Goal: Transaction & Acquisition: Purchase product/service

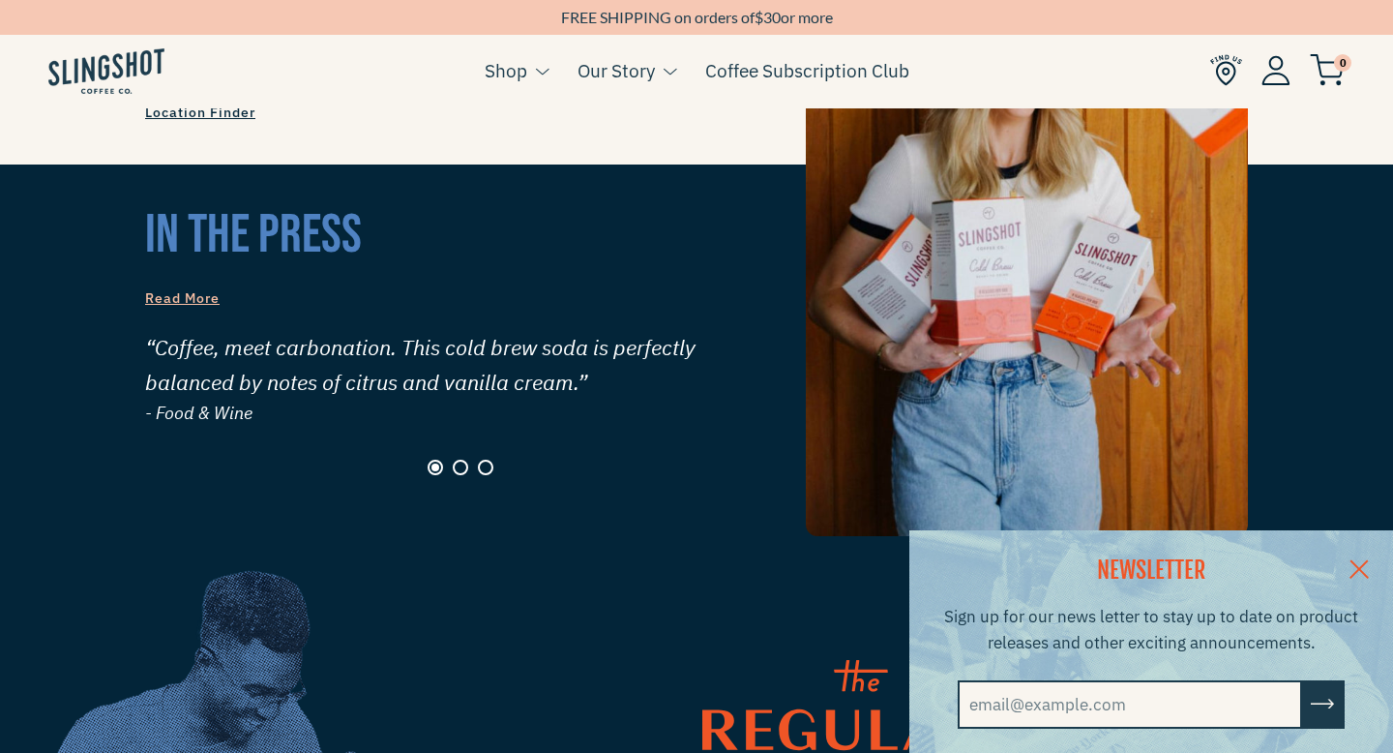
scroll to position [1806, 0]
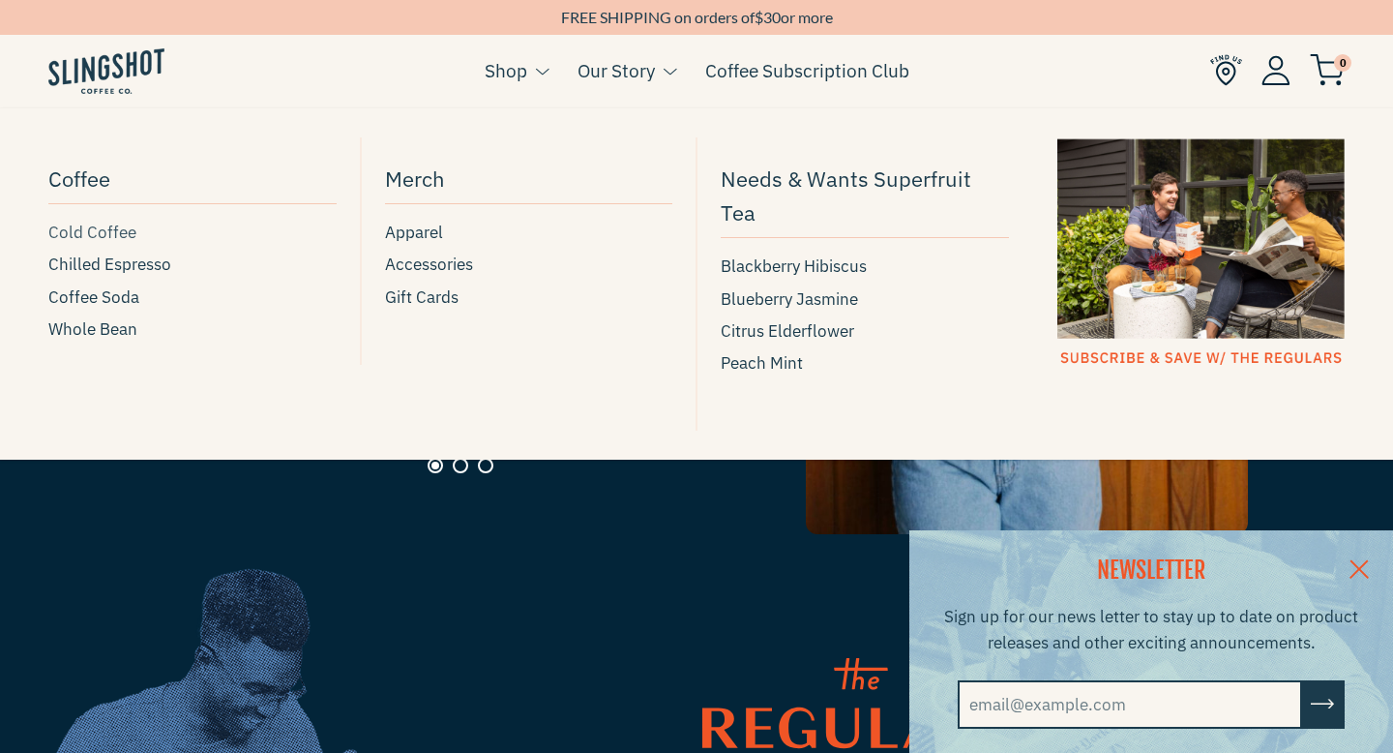
click at [81, 226] on span "Cold Coffee" at bounding box center [92, 233] width 88 height 26
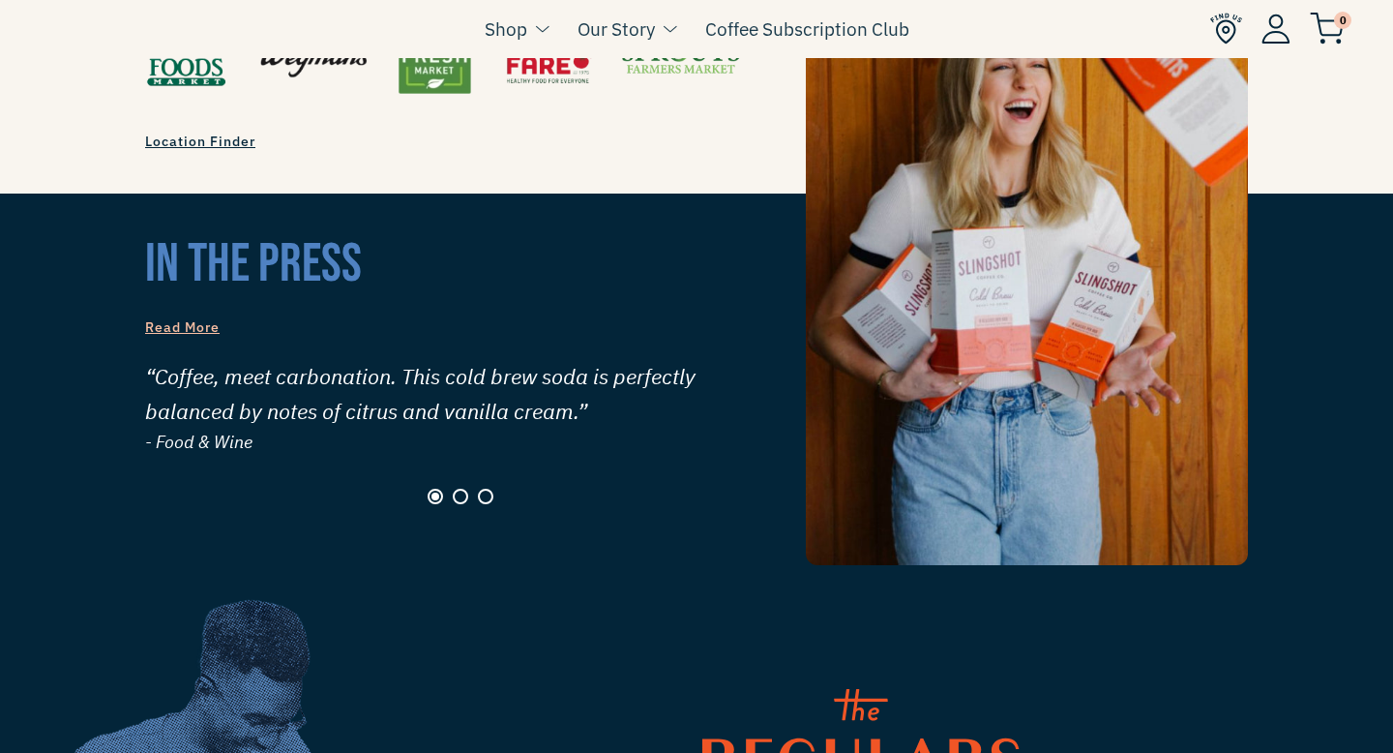
scroll to position [1700, 0]
click at [537, 26] on span at bounding box center [542, 29] width 15 height 12
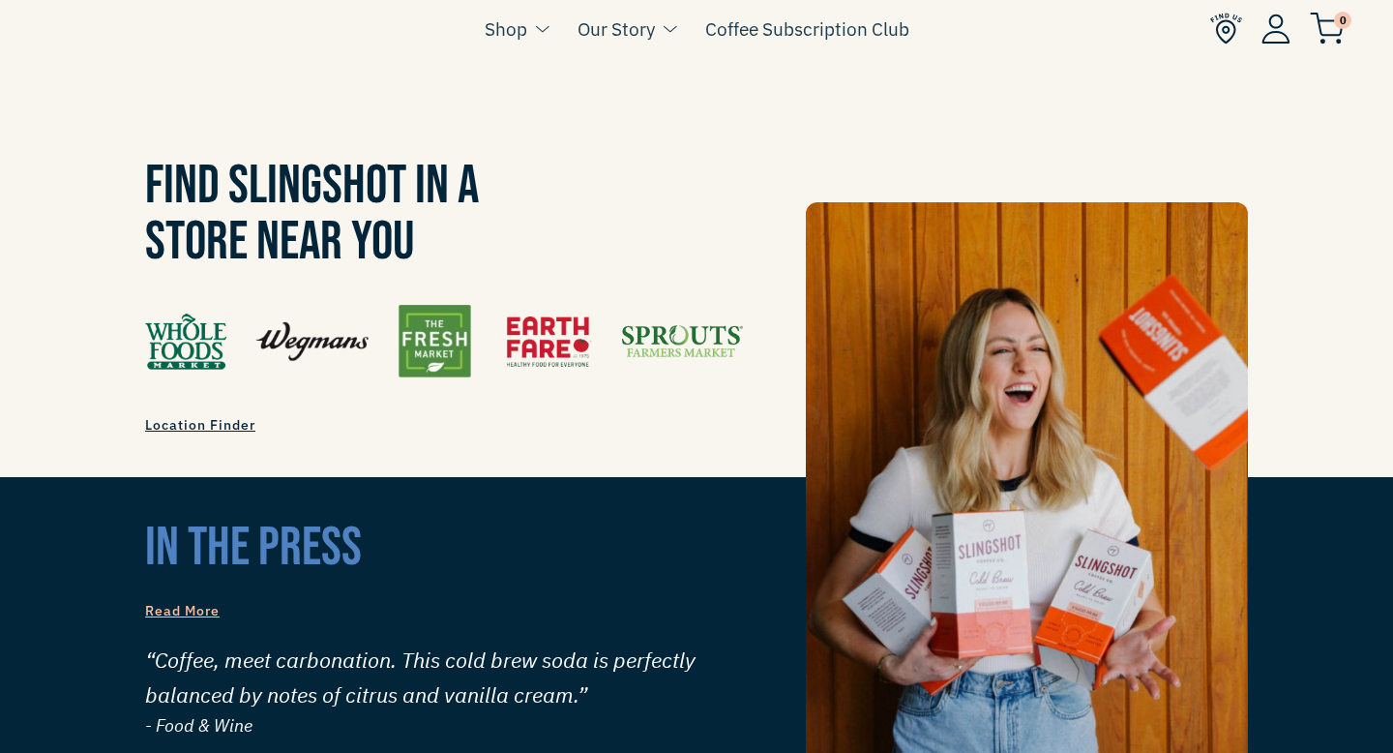
scroll to position [0, 0]
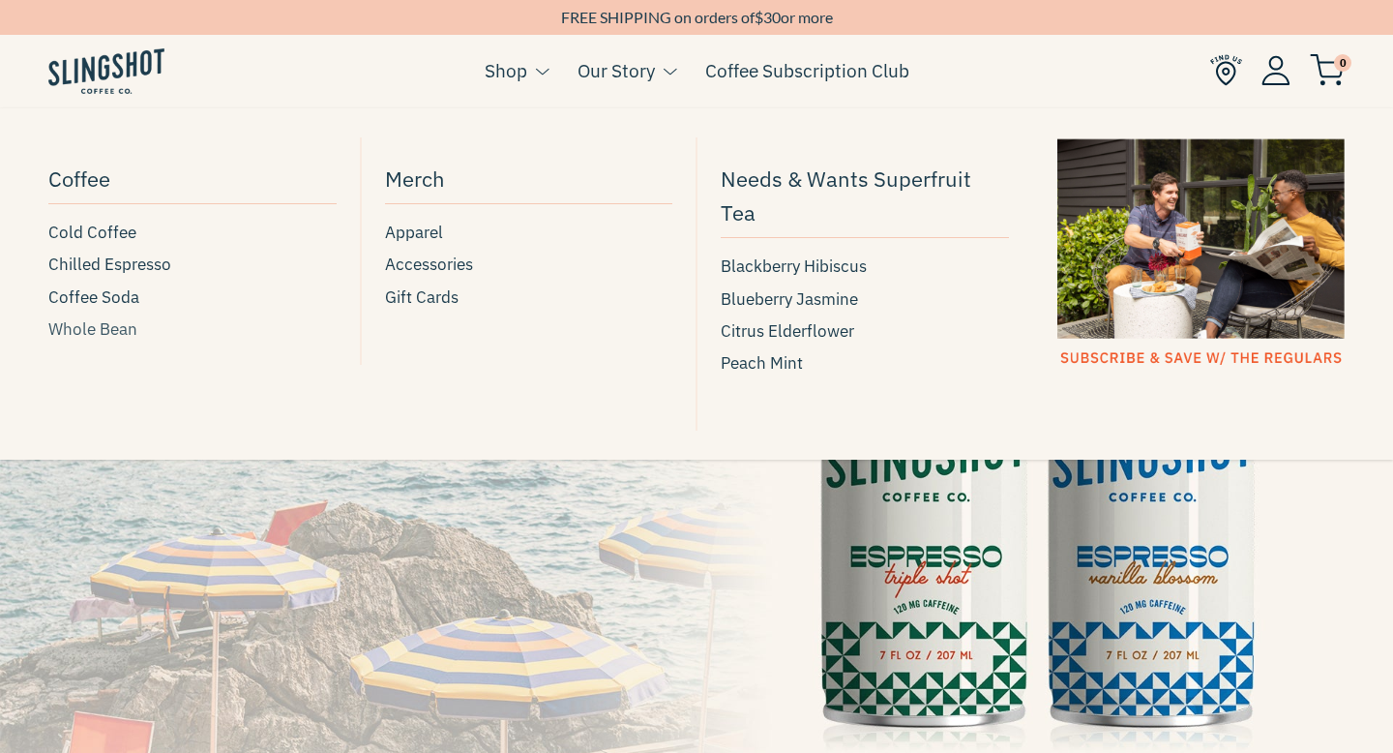
click at [118, 333] on span "Whole Bean" at bounding box center [92, 329] width 89 height 26
